Goal: Task Accomplishment & Management: Use online tool/utility

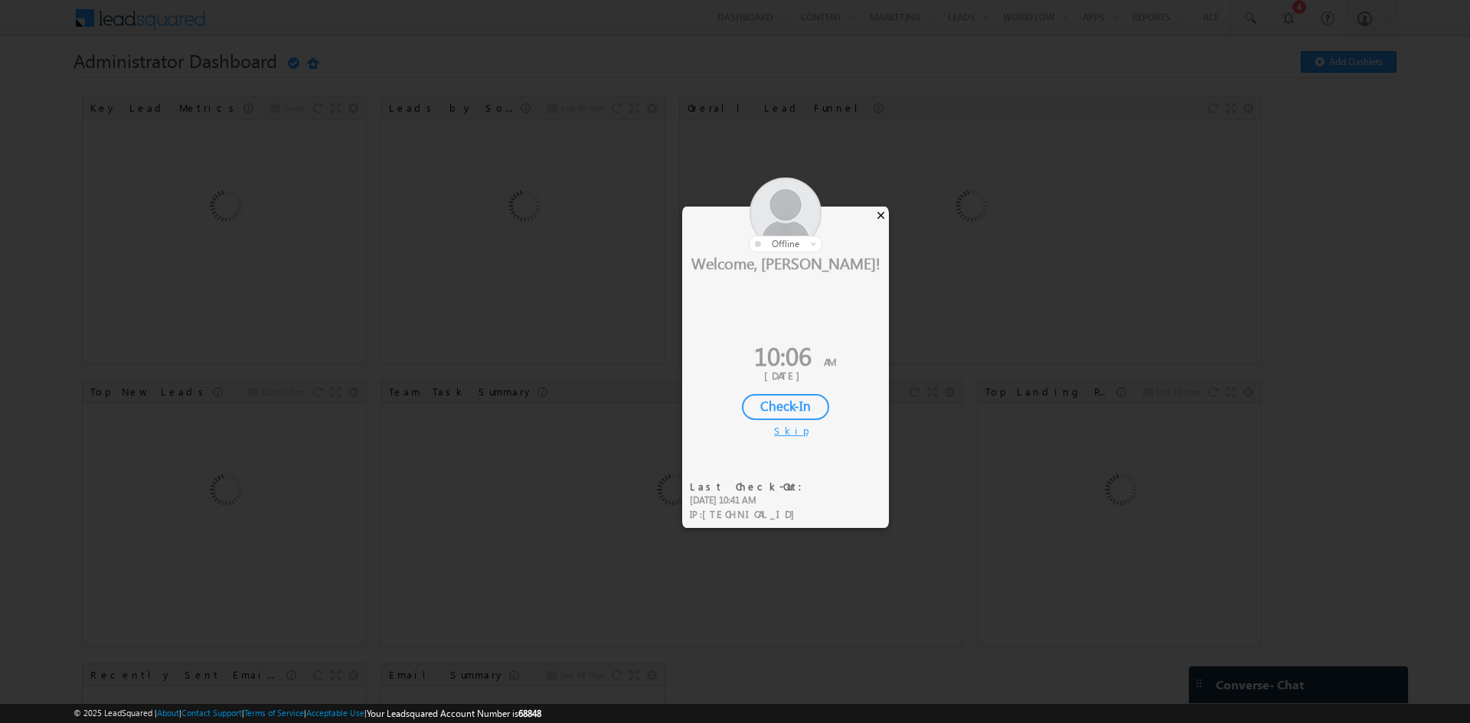
click at [880, 214] on div "×" at bounding box center [881, 215] width 16 height 17
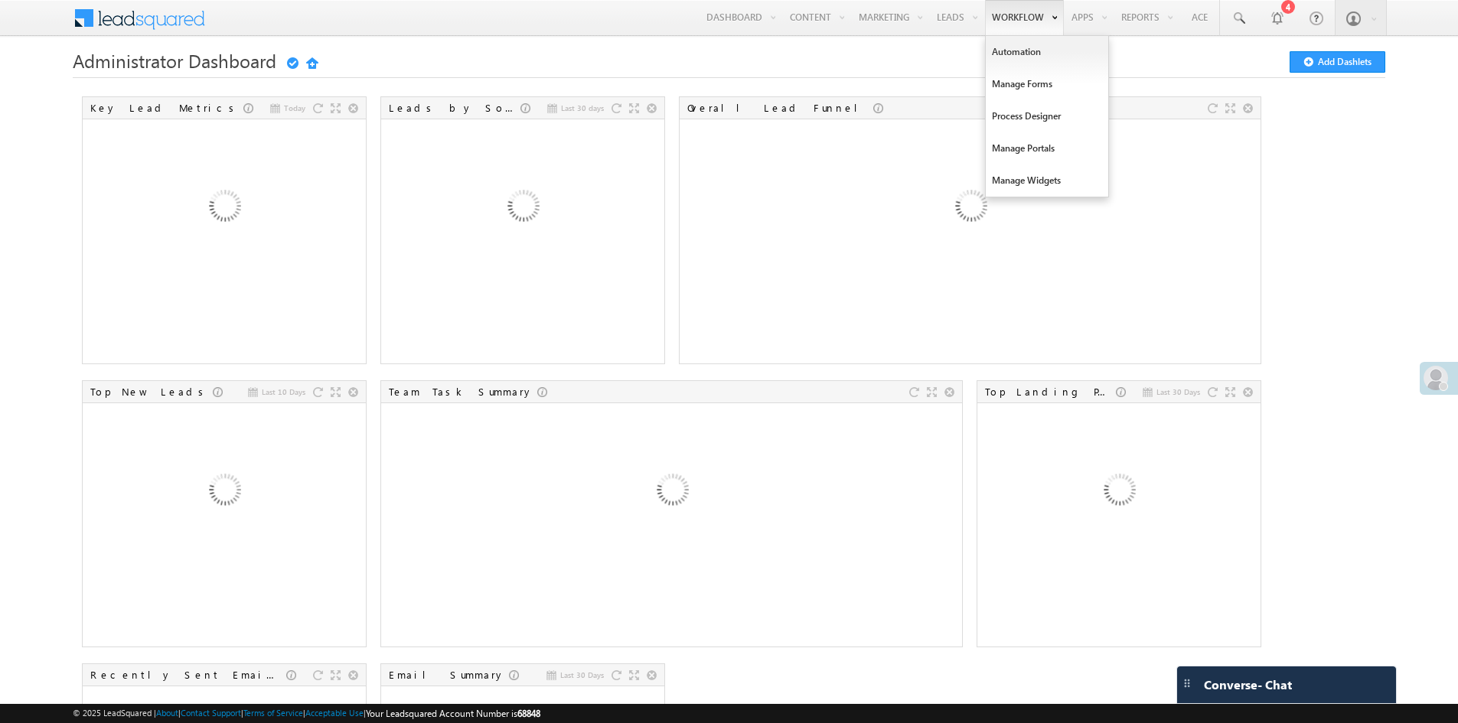
click at [1015, 13] on link "Workflow" at bounding box center [1024, 17] width 79 height 35
click at [1011, 51] on link "Automation" at bounding box center [1047, 52] width 122 height 32
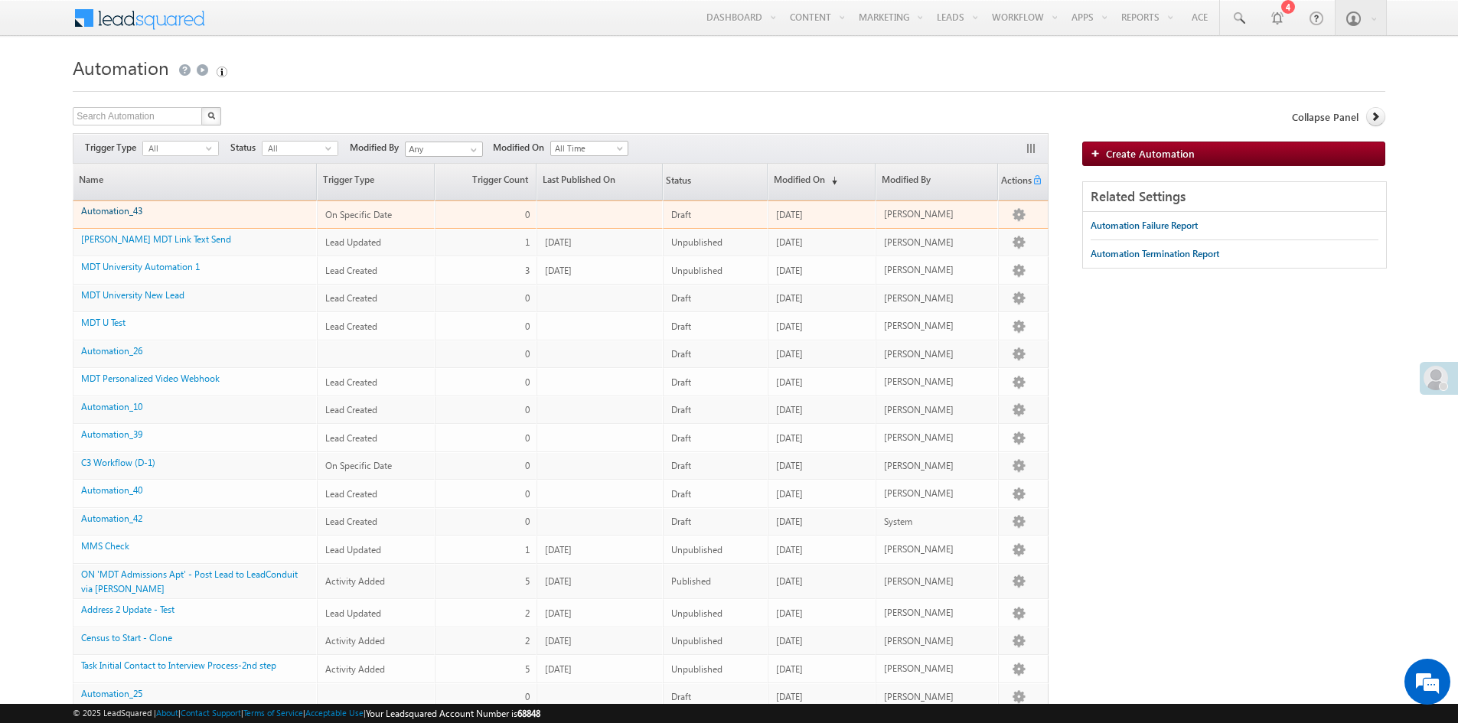
click at [134, 215] on link "Automation_43" at bounding box center [111, 210] width 61 height 11
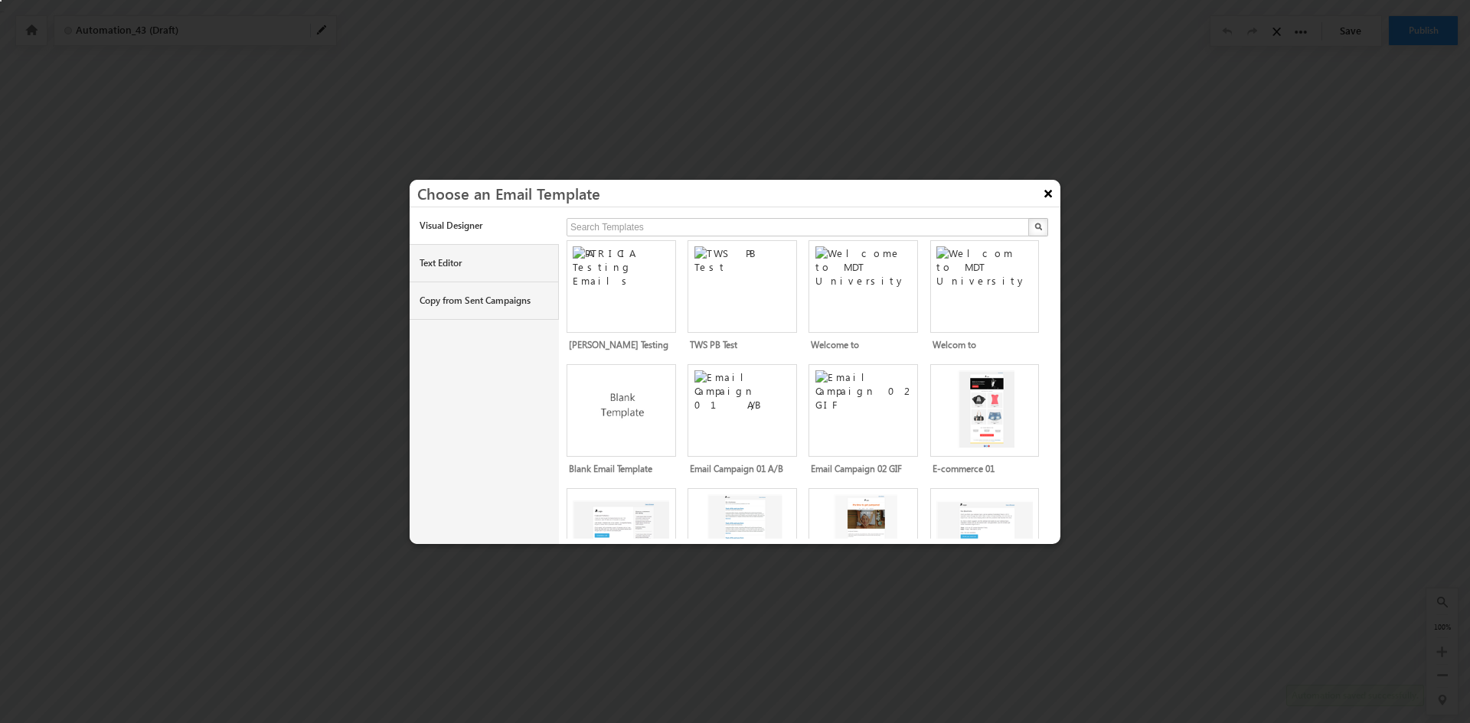
click at [1051, 195] on button "×" at bounding box center [1048, 193] width 24 height 27
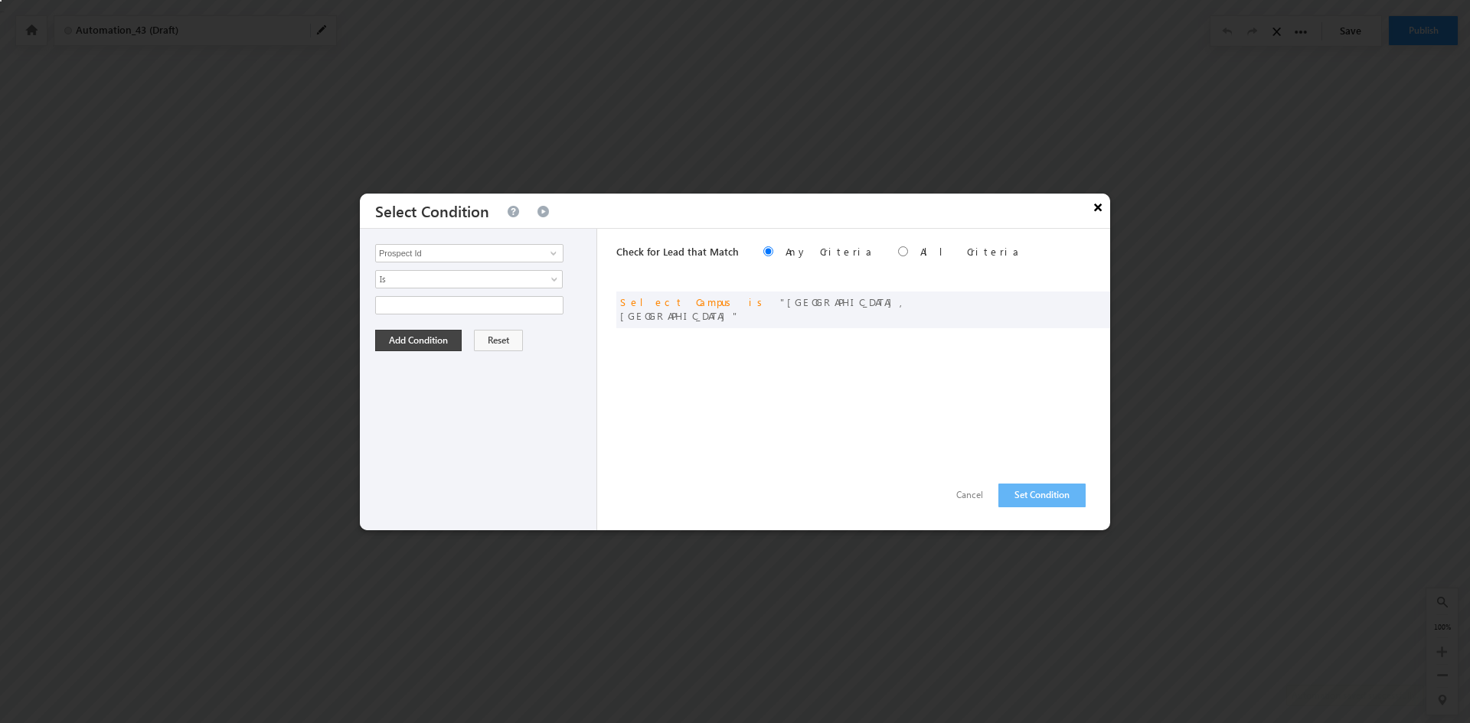
click at [1102, 207] on button "×" at bounding box center [1098, 207] width 24 height 27
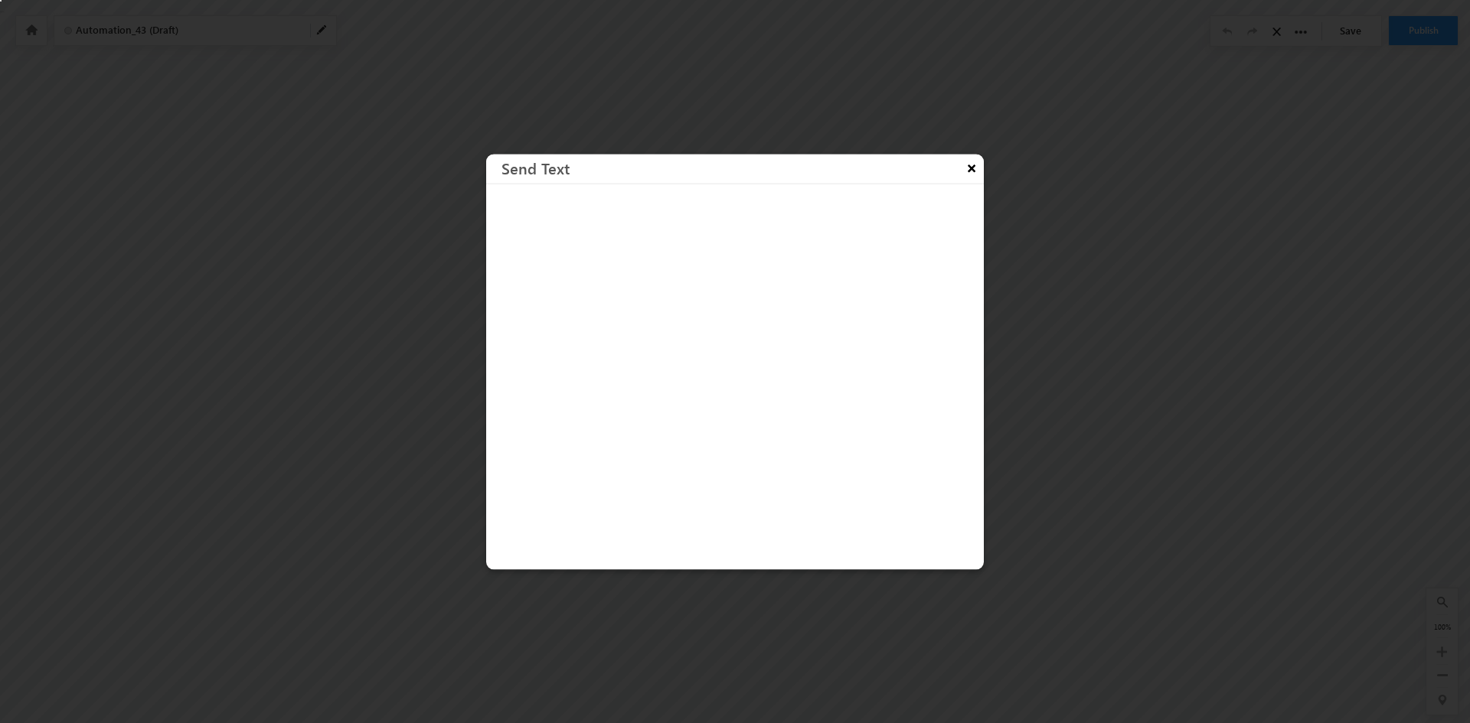
click at [970, 172] on button "×" at bounding box center [971, 167] width 24 height 27
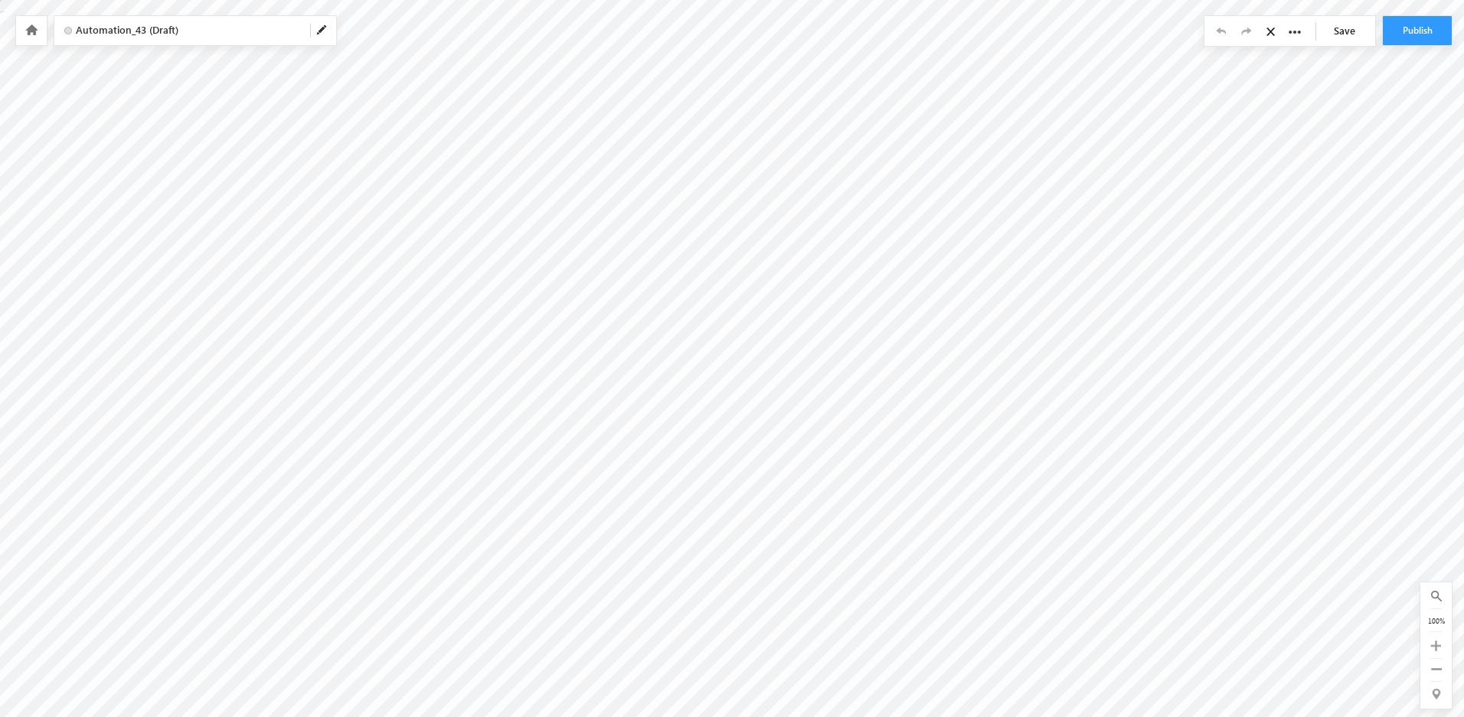
click at [1286, 33] on div "Save" at bounding box center [1289, 30] width 171 height 29
click at [30, 33] on icon at bounding box center [31, 29] width 12 height 11
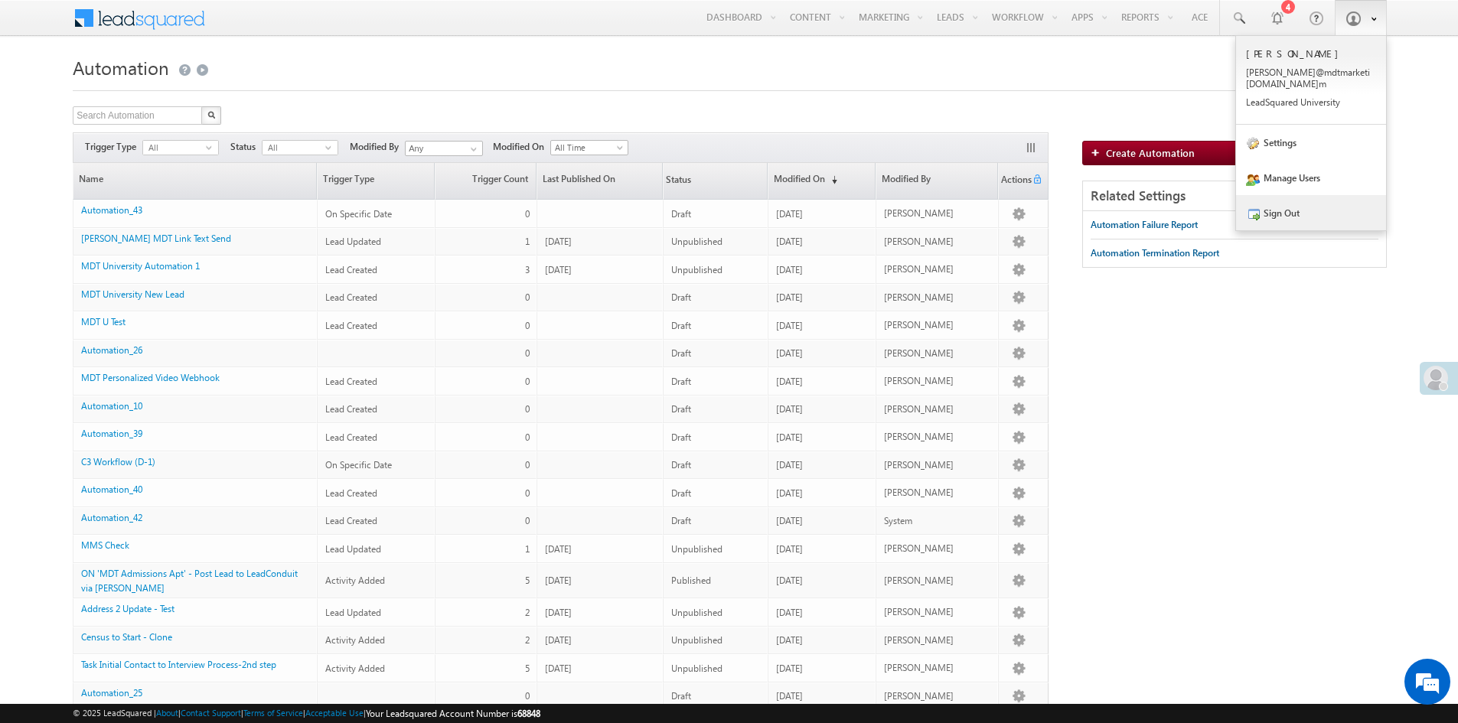
click at [1293, 203] on link "Sign Out" at bounding box center [1311, 212] width 150 height 35
